Goal: Find specific page/section: Find specific page/section

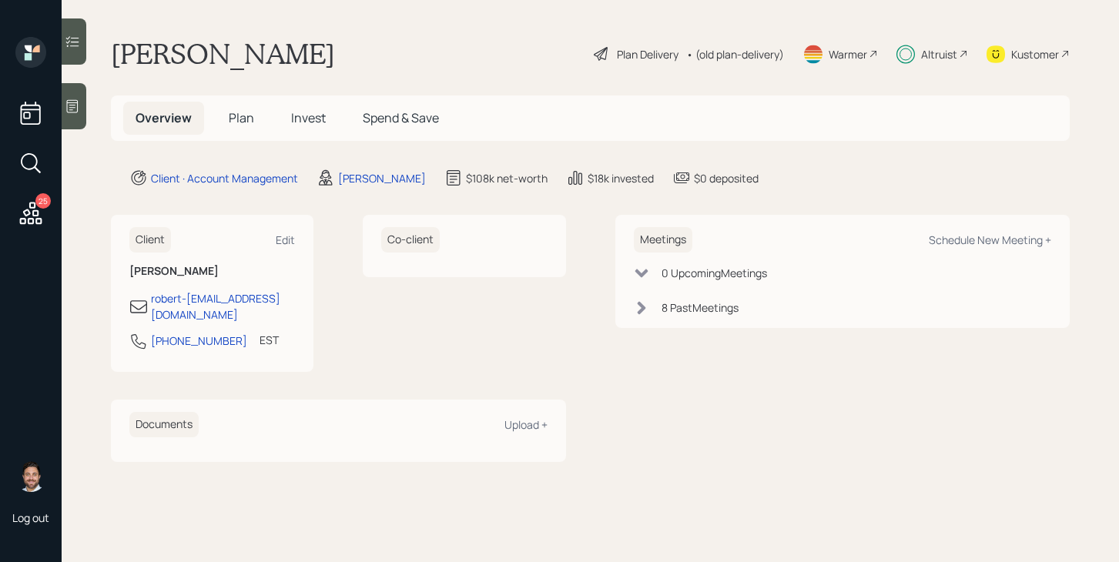
click at [28, 221] on icon at bounding box center [31, 213] width 22 height 22
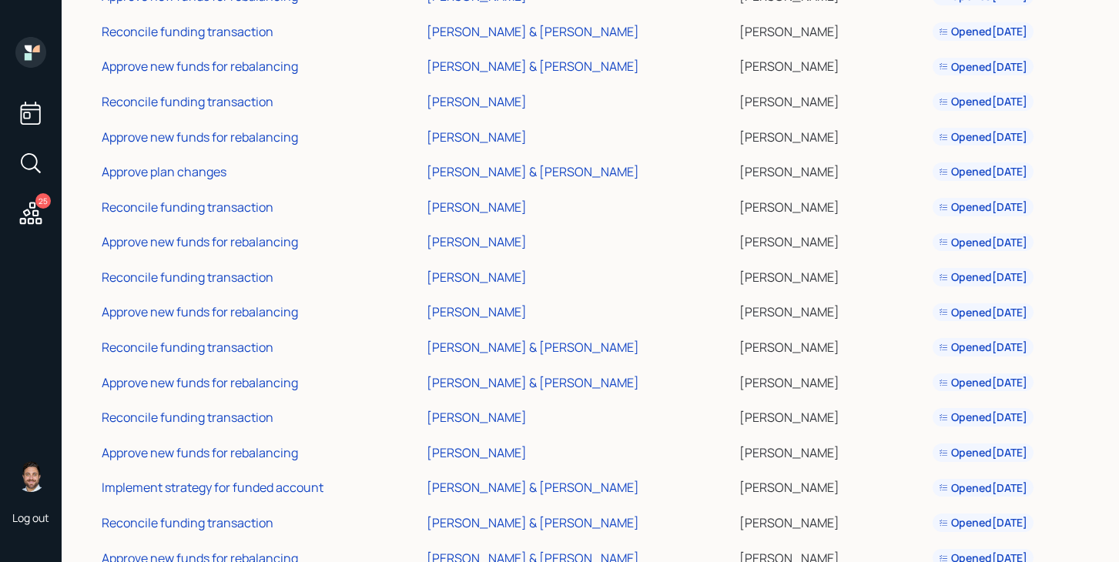
scroll to position [461, 0]
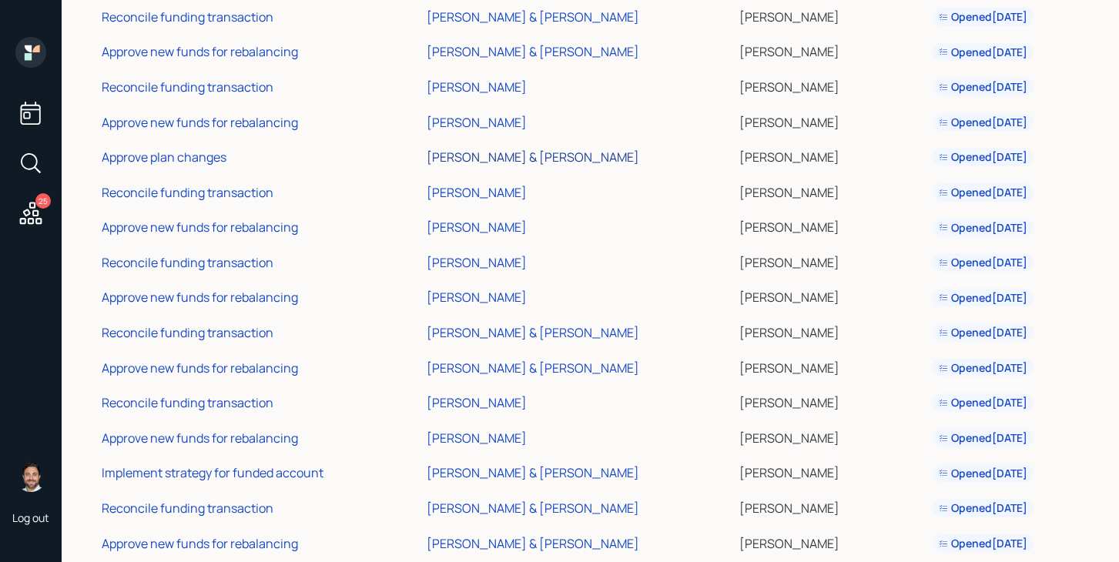
click at [546, 159] on div "[PERSON_NAME] & [PERSON_NAME]" at bounding box center [533, 157] width 213 height 17
